Goal: Register for event/course

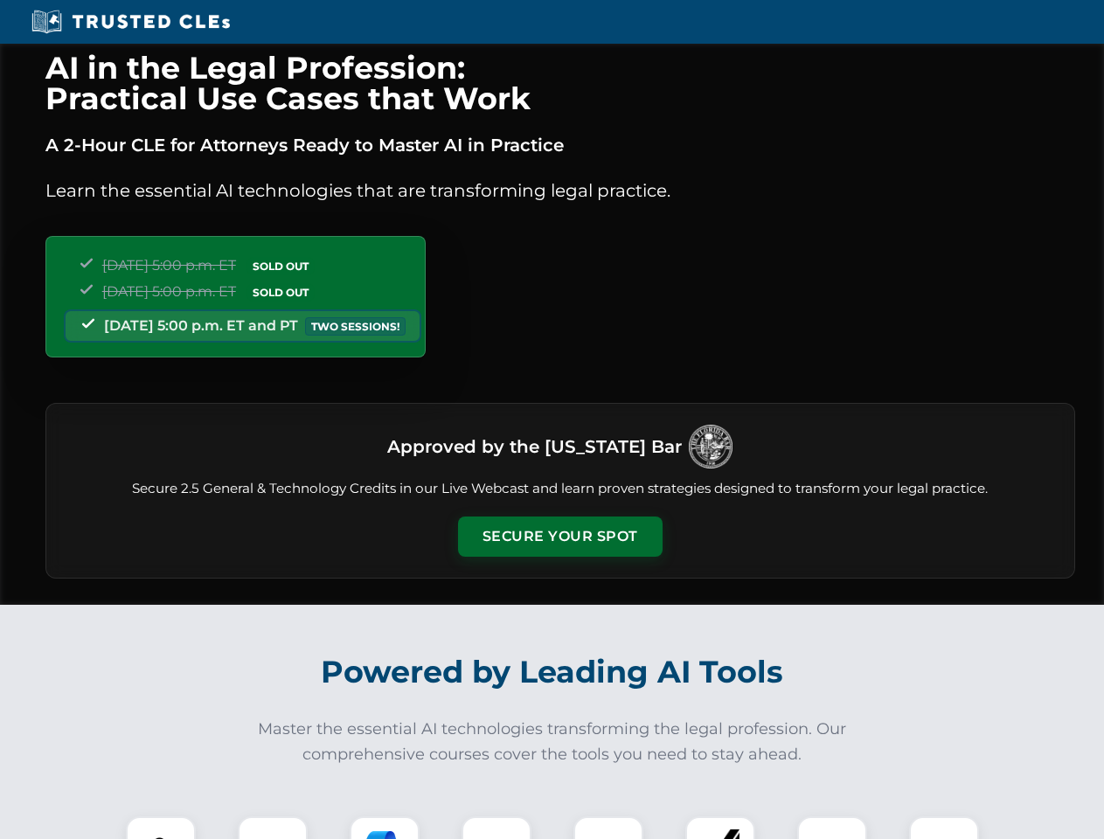
click at [559, 537] on button "Secure Your Spot" at bounding box center [560, 537] width 205 height 40
click at [161, 828] on img at bounding box center [160, 851] width 51 height 51
